Goal: Contribute content: Contribute content

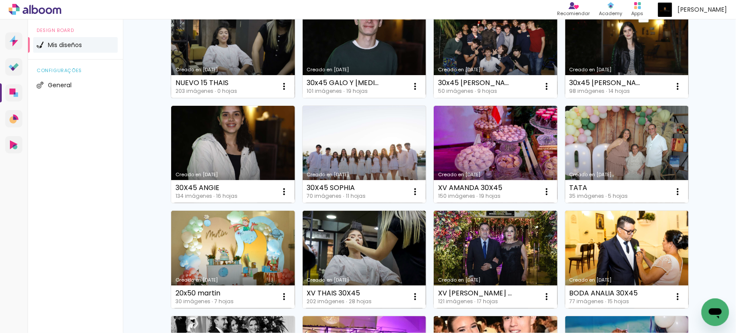
scroll to position [144, 0]
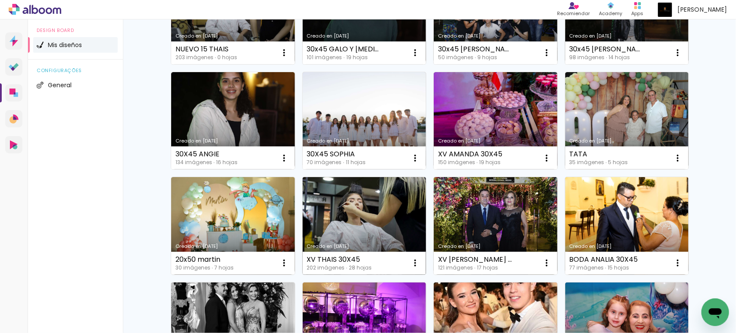
click at [349, 203] on link "Creado en [DATE]" at bounding box center [365, 225] width 124 height 97
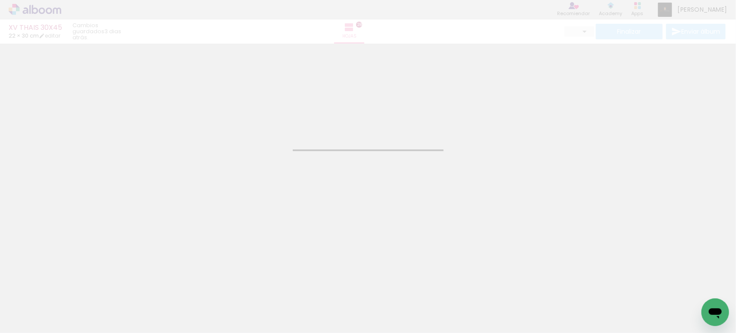
type input "JPG"
type input "Alta, 300 DPI"
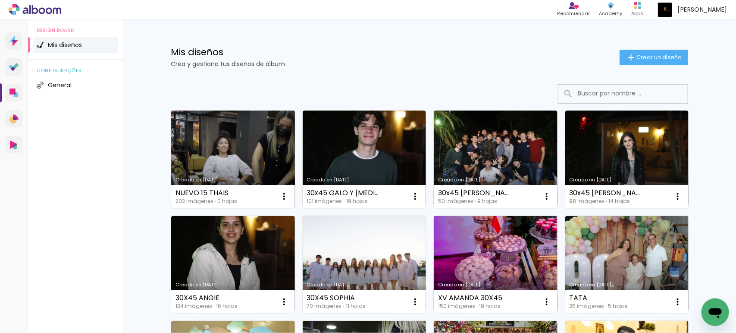
click at [242, 151] on link "Creado en [DATE]" at bounding box center [233, 158] width 124 height 97
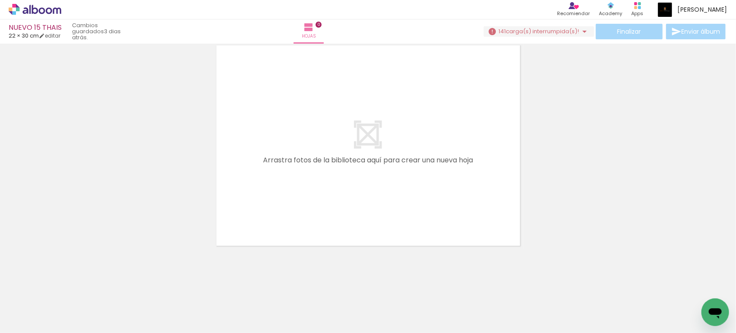
scroll to position [0, 9145]
click at [533, 27] on span "carga(s) interrumpida(s)!" at bounding box center [542, 31] width 73 height 8
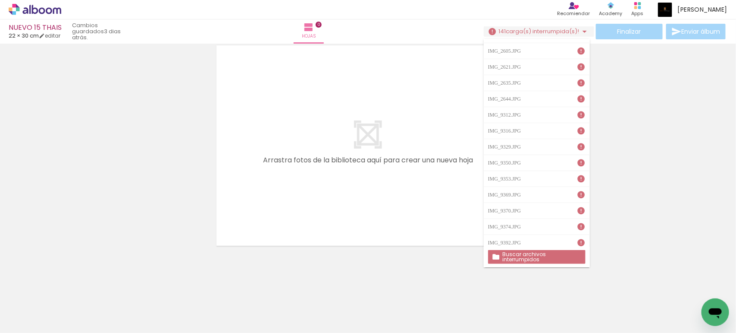
scroll to position [2013, 0]
click at [663, 160] on div at bounding box center [368, 134] width 736 height 229
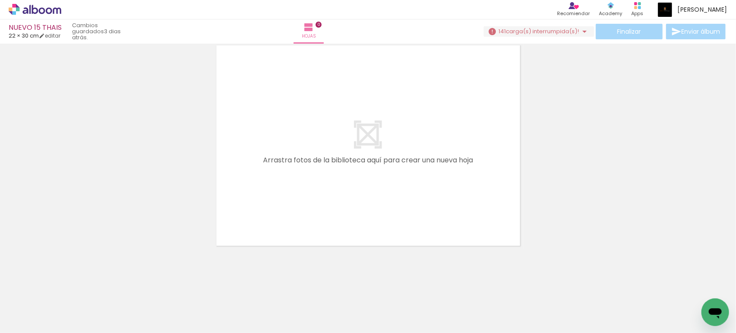
scroll to position [0, 6380]
click at [399, 285] on iron-icon at bounding box center [394, 286] width 9 height 9
click at [63, 284] on iron-icon at bounding box center [58, 286] width 9 height 9
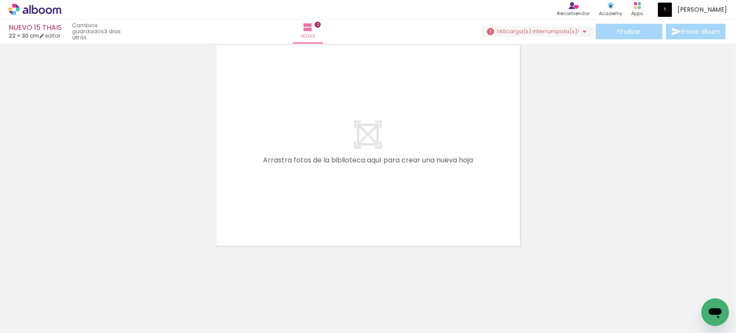
click at [63, 284] on iron-icon at bounding box center [58, 286] width 9 height 9
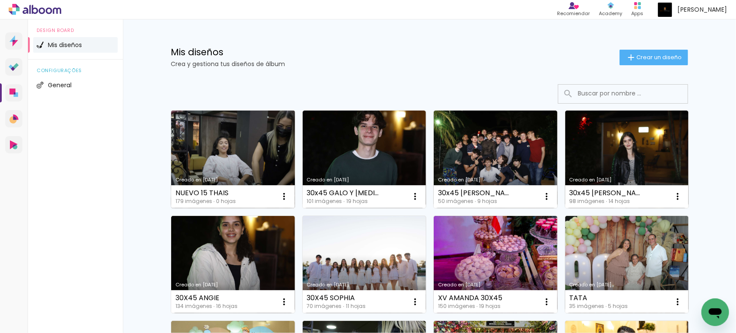
click at [218, 191] on div "NUEVO 15 THAIS" at bounding box center [206, 192] width 60 height 7
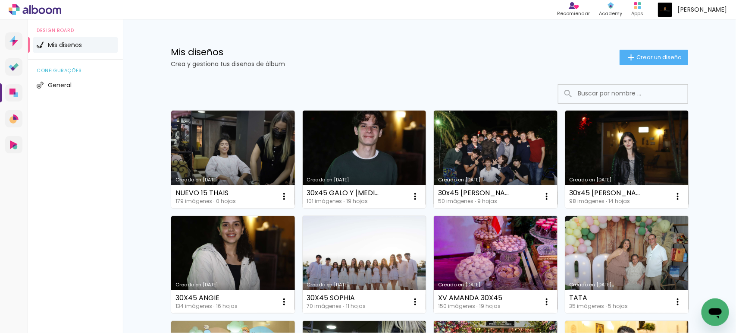
click at [228, 154] on link "Creado en [DATE]" at bounding box center [233, 158] width 124 height 97
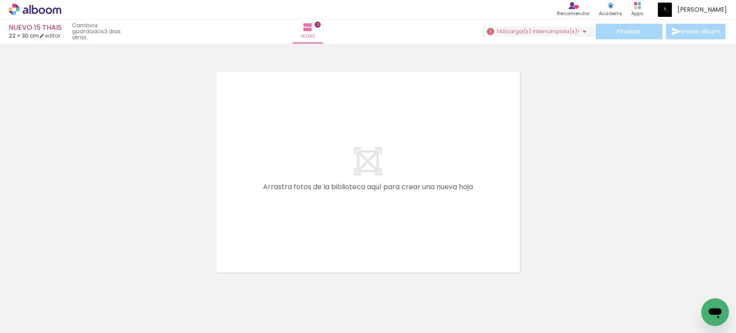
click at [585, 27] on iron-icon at bounding box center [585, 31] width 10 height 10
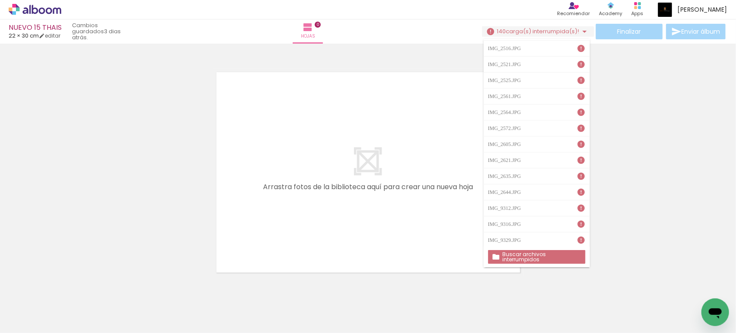
scroll to position [2041, 0]
click at [574, 259] on paper-button "Buscar archivos interrumpidos" at bounding box center [536, 257] width 97 height 14
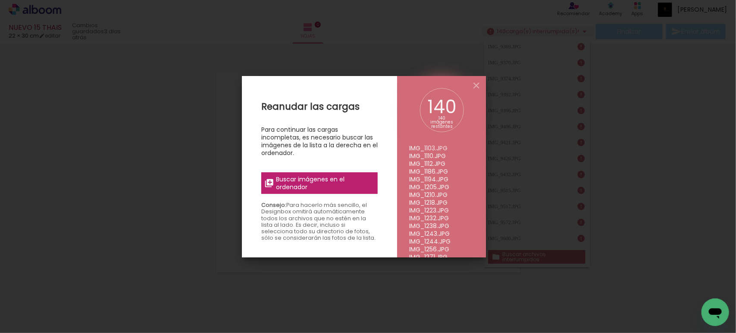
click at [348, 182] on span "Buscar imágenes en el ordenador" at bounding box center [324, 183] width 97 height 16
click at [0, 0] on input "file" at bounding box center [0, 0] width 0 height 0
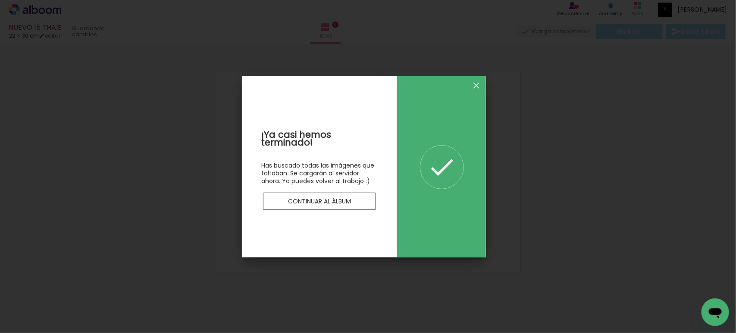
scroll to position [0, 0]
drag, startPoint x: 476, startPoint y: 80, endPoint x: 477, endPoint y: 84, distance: 4.4
click at [476, 82] on iron-icon at bounding box center [477, 85] width 10 height 10
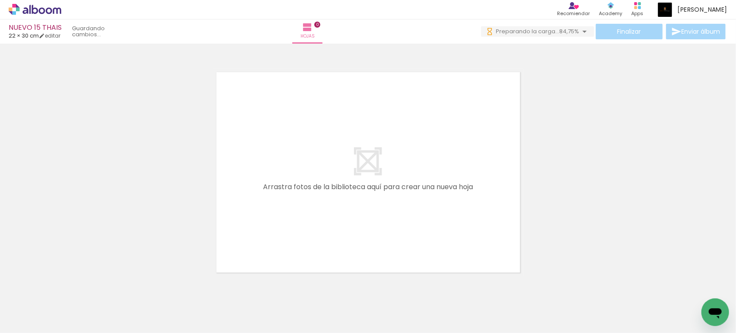
click at [63, 285] on iron-icon at bounding box center [58, 286] width 9 height 9
click at [63, 288] on iron-icon at bounding box center [58, 286] width 9 height 9
click at [63, 285] on iron-icon at bounding box center [58, 286] width 9 height 9
click at [63, 284] on iron-icon at bounding box center [58, 286] width 9 height 9
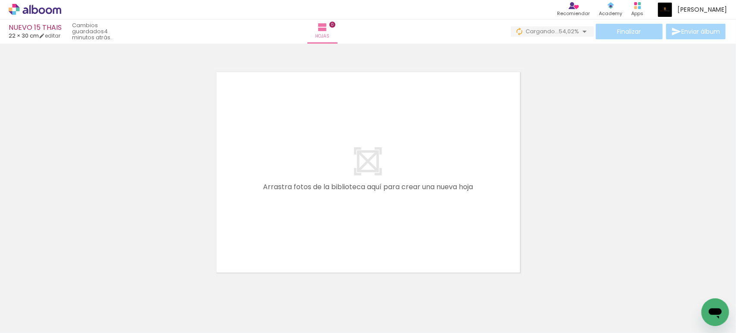
click at [63, 284] on iron-icon at bounding box center [58, 286] width 9 height 9
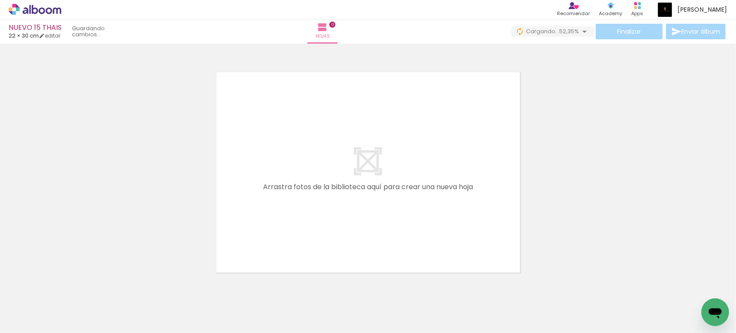
click at [63, 285] on iron-icon at bounding box center [58, 286] width 9 height 9
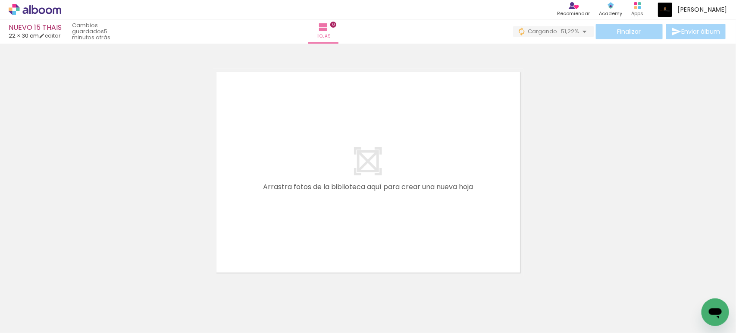
click at [63, 285] on iron-icon at bounding box center [58, 286] width 9 height 9
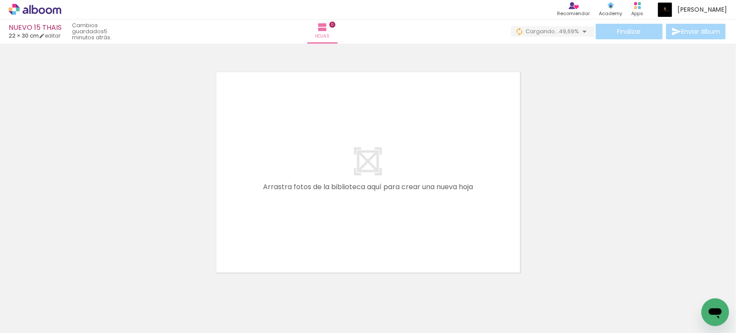
click at [63, 284] on iron-icon at bounding box center [58, 286] width 9 height 9
click at [63, 283] on iron-icon at bounding box center [58, 286] width 9 height 9
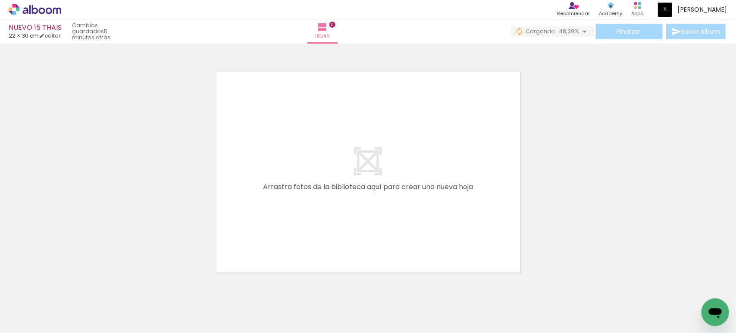
click at [63, 283] on iron-icon at bounding box center [58, 286] width 9 height 9
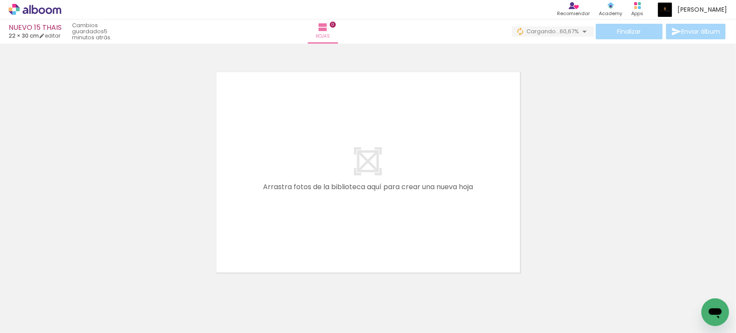
click at [63, 283] on iron-icon at bounding box center [58, 286] width 9 height 9
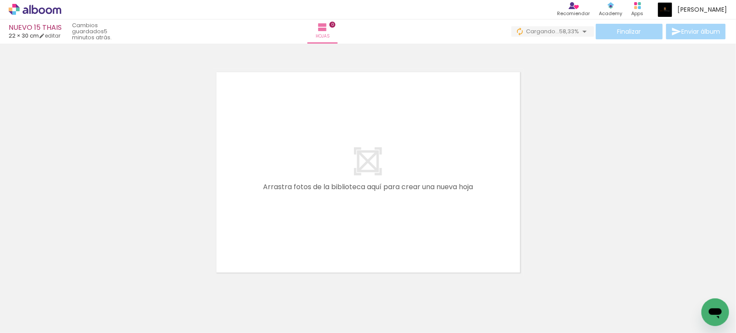
click at [63, 283] on iron-icon at bounding box center [58, 286] width 9 height 9
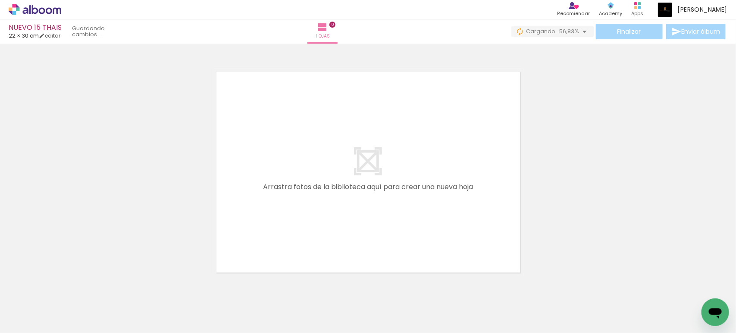
click at [63, 283] on iron-icon at bounding box center [58, 286] width 9 height 9
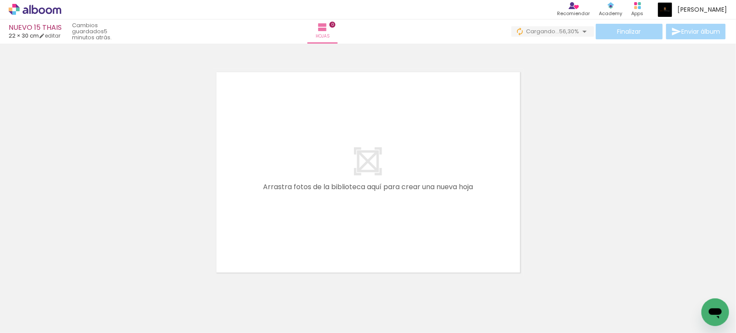
click at [63, 283] on iron-icon at bounding box center [58, 286] width 9 height 9
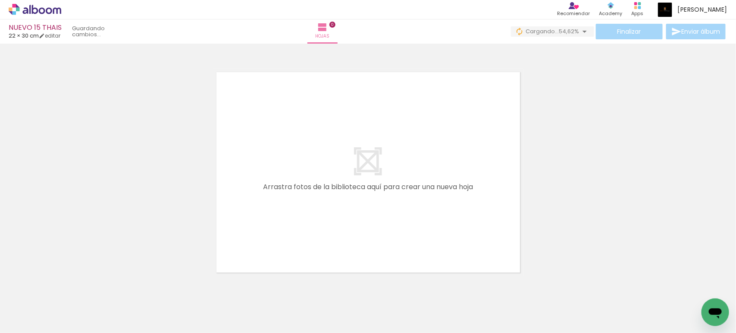
click at [63, 283] on iron-icon at bounding box center [58, 286] width 9 height 9
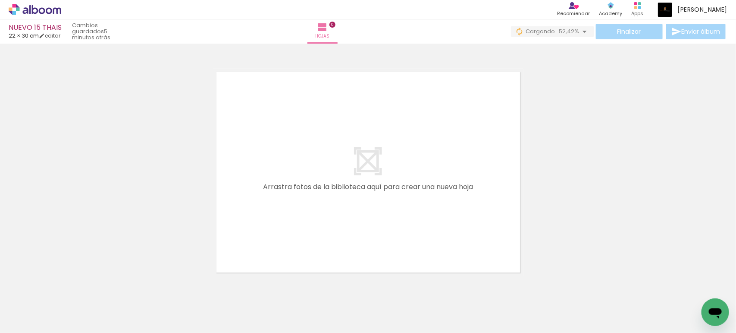
click at [63, 283] on iron-icon at bounding box center [58, 286] width 9 height 9
click at [678, 283] on iron-icon at bounding box center [673, 286] width 9 height 9
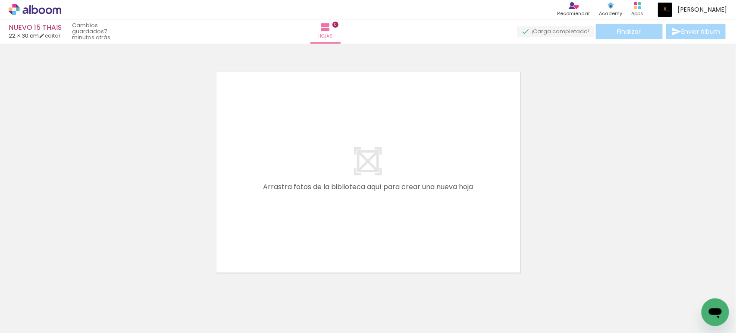
scroll to position [0, 883]
click at [678, 283] on iron-icon at bounding box center [673, 286] width 9 height 9
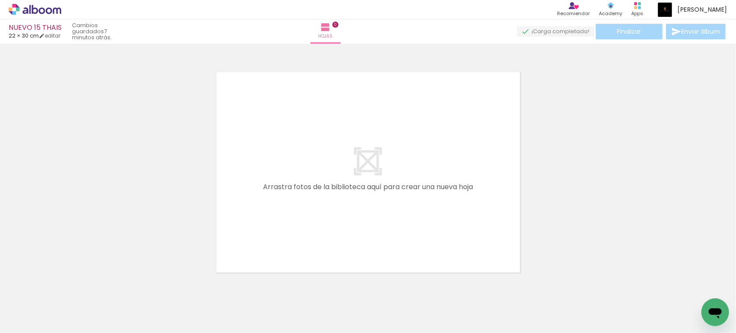
click at [678, 283] on iron-icon at bounding box center [673, 286] width 9 height 9
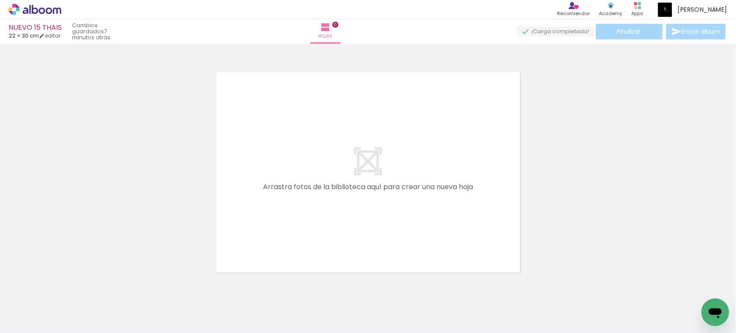
click at [678, 283] on iron-icon at bounding box center [673, 286] width 9 height 9
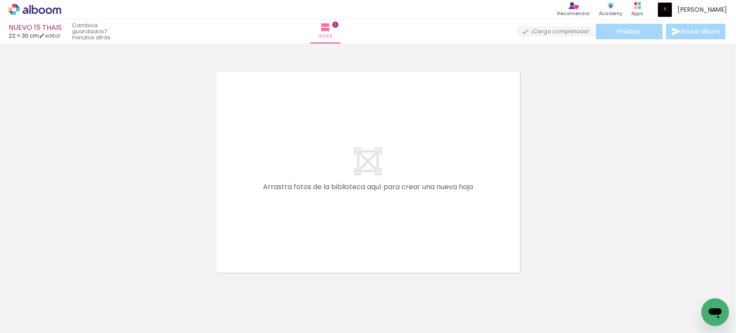
click at [678, 283] on iron-icon at bounding box center [673, 286] width 9 height 9
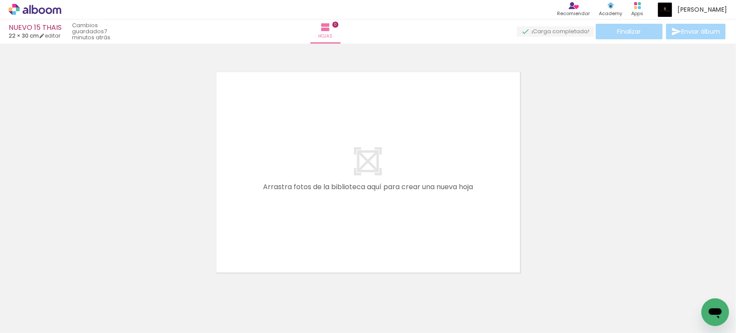
scroll to position [0, 13]
click at [678, 283] on iron-icon at bounding box center [673, 286] width 9 height 9
click at [643, 283] on iron-icon at bounding box center [638, 286] width 9 height 9
click at [594, 283] on iron-icon at bounding box center [589, 286] width 9 height 9
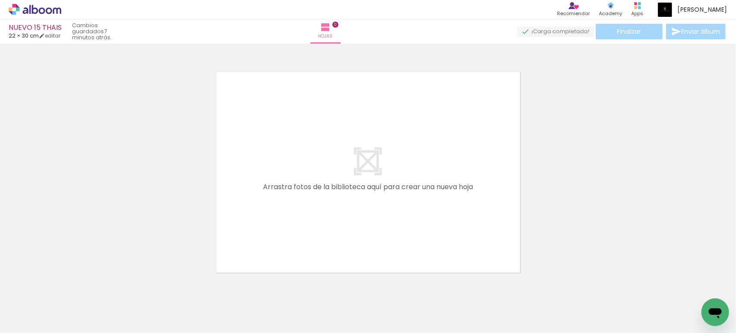
click at [546, 282] on iron-icon at bounding box center [541, 286] width 9 height 9
click at [498, 285] on iron-icon at bounding box center [493, 286] width 9 height 9
click at [450, 287] on iron-icon at bounding box center [444, 286] width 9 height 9
click at [401, 288] on iron-icon at bounding box center [396, 286] width 9 height 9
click at [353, 289] on iron-icon at bounding box center [348, 286] width 9 height 9
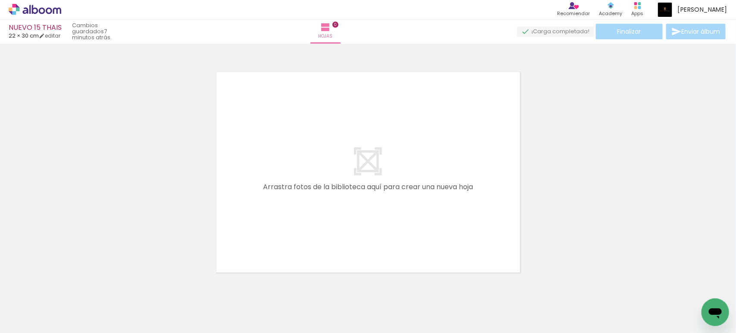
click at [305, 283] on iron-icon at bounding box center [300, 286] width 9 height 9
click at [256, 287] on iron-icon at bounding box center [251, 286] width 9 height 9
click at [208, 286] on iron-icon at bounding box center [203, 286] width 9 height 9
click at [160, 287] on iron-icon at bounding box center [155, 286] width 9 height 9
click at [111, 290] on iron-icon at bounding box center [106, 286] width 9 height 9
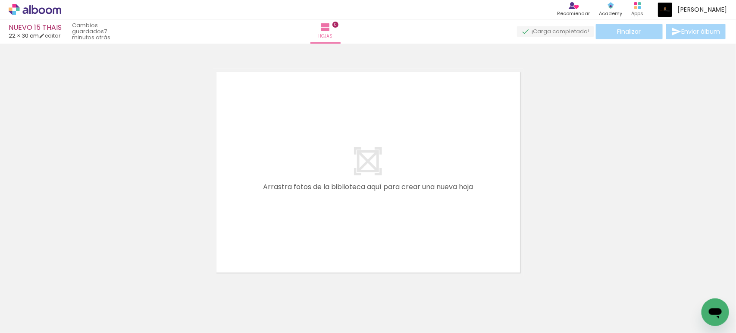
click at [63, 288] on iron-icon at bounding box center [58, 286] width 9 height 9
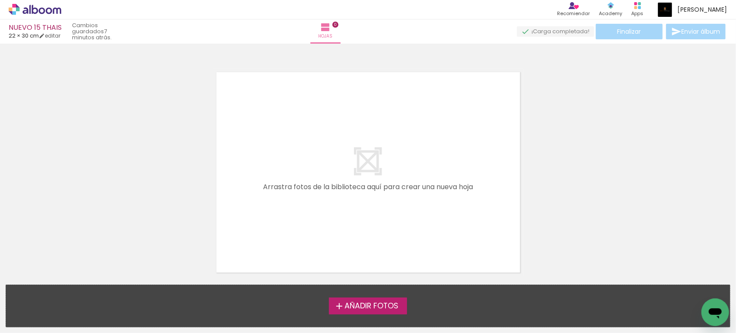
click at [373, 304] on span "Añadir Fotos" at bounding box center [372, 306] width 54 height 8
click at [0, 0] on input "file" at bounding box center [0, 0] width 0 height 0
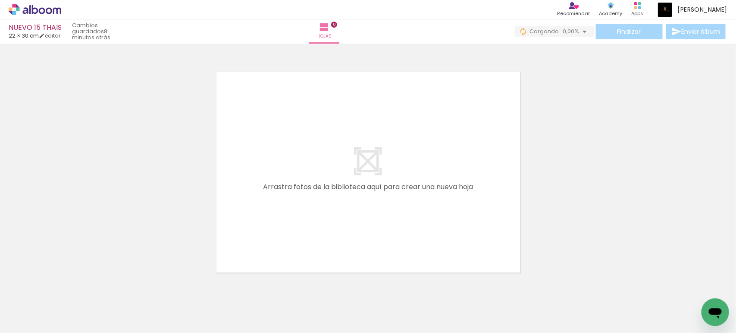
click at [26, 320] on span "Añadir Fotos" at bounding box center [26, 320] width 17 height 9
click at [0, 0] on input "file" at bounding box center [0, 0] width 0 height 0
drag, startPoint x: 609, startPoint y: 308, endPoint x: 603, endPoint y: 302, distance: 8.2
click at [62, 302] on iron-horizontal-list at bounding box center [52, 306] width 17 height 54
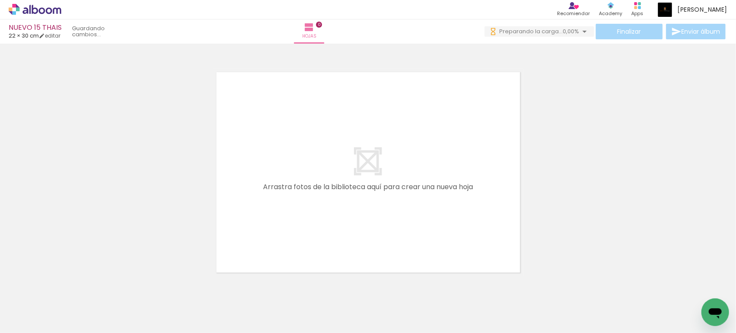
scroll to position [0, 8944]
click at [62, 292] on iron-horizontal-list at bounding box center [52, 306] width 17 height 54
click at [62, 302] on iron-horizontal-list at bounding box center [52, 306] width 17 height 54
drag, startPoint x: 323, startPoint y: 294, endPoint x: 324, endPoint y: 300, distance: 6.2
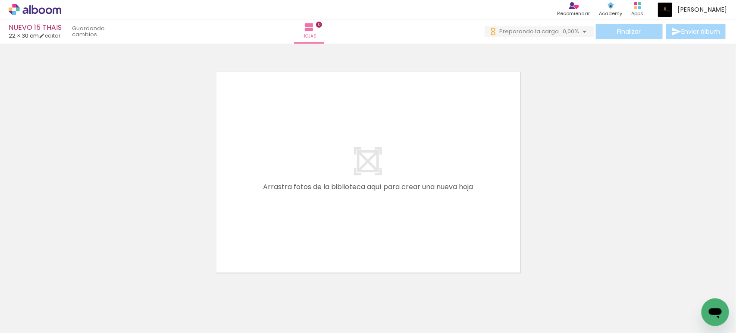
click at [62, 298] on iron-horizontal-list at bounding box center [52, 306] width 17 height 54
click at [62, 302] on iron-horizontal-list at bounding box center [52, 306] width 17 height 54
drag, startPoint x: 720, startPoint y: 284, endPoint x: 456, endPoint y: 285, distance: 263.6
click at [62, 285] on iron-horizontal-list at bounding box center [52, 306] width 17 height 54
drag, startPoint x: 424, startPoint y: 302, endPoint x: 466, endPoint y: 267, distance: 54.5
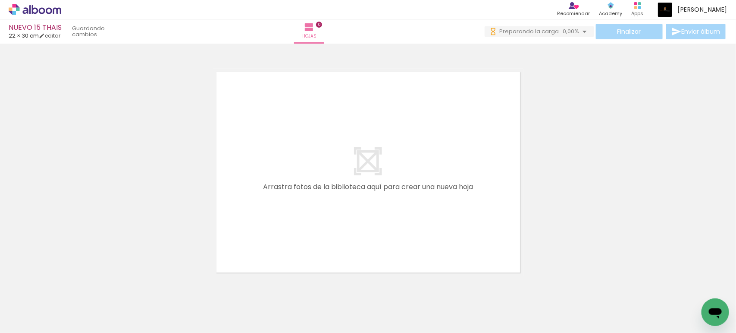
click at [447, 261] on quentale-workspace at bounding box center [368, 166] width 736 height 333
click at [31, 10] on icon at bounding box center [35, 9] width 53 height 11
